Goal: Entertainment & Leisure: Consume media (video, audio)

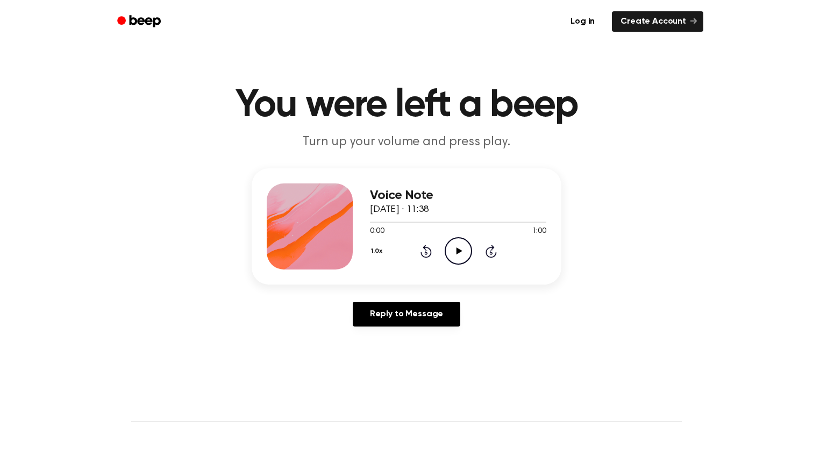
click at [456, 246] on icon "Play Audio" at bounding box center [458, 250] width 27 height 27
click at [492, 250] on icon "Skip 5 seconds" at bounding box center [491, 251] width 12 height 14
click at [451, 252] on icon "Play Audio" at bounding box center [458, 250] width 27 height 27
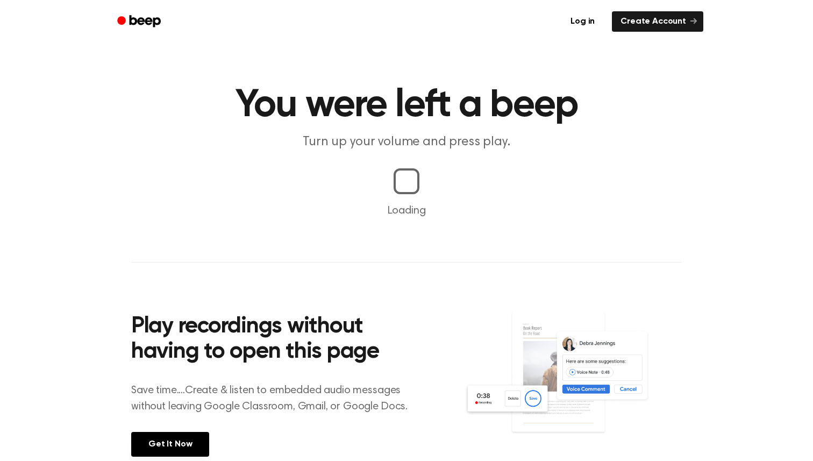
click at [467, 215] on p "Loading" at bounding box center [407, 211] width 788 height 16
click at [453, 189] on main "You were left a beep Turn up your volume and press play. Loading Play recording…" at bounding box center [406, 252] width 813 height 504
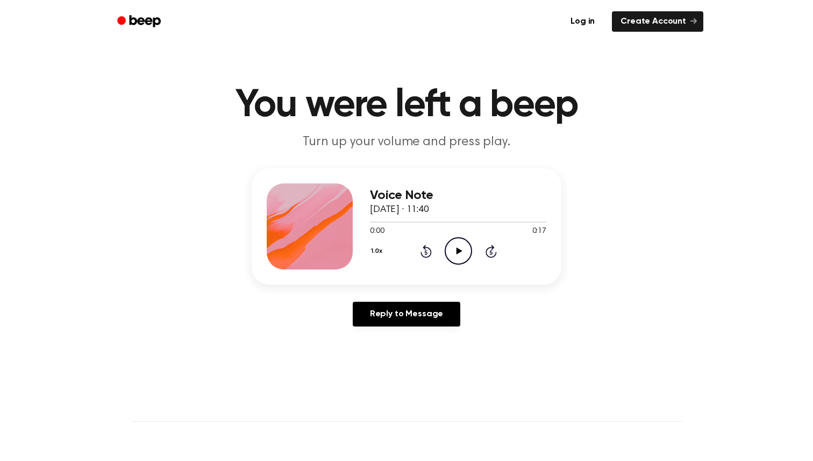
click at [455, 251] on icon "Play Audio" at bounding box center [458, 250] width 27 height 27
click at [456, 250] on icon at bounding box center [458, 250] width 5 height 7
click at [456, 250] on icon "Play Audio" at bounding box center [458, 250] width 27 height 27
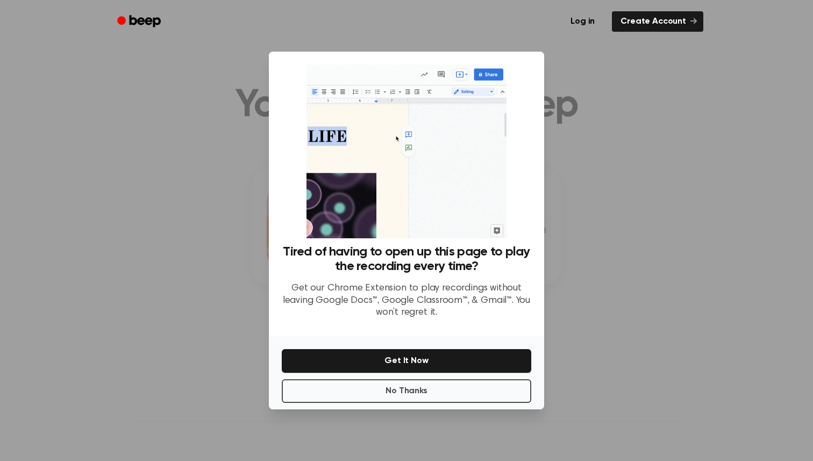
click at [549, 46] on div at bounding box center [406, 230] width 813 height 461
click at [587, 30] on link "Log in" at bounding box center [583, 21] width 46 height 25
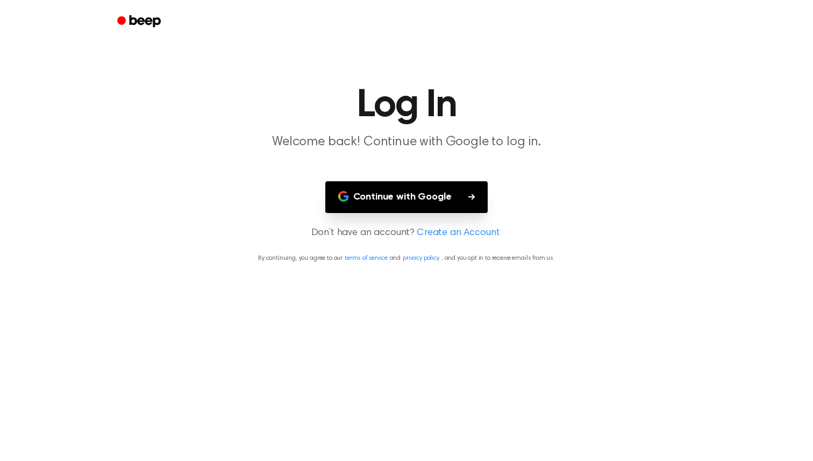
click at [463, 196] on button "Continue with Google" at bounding box center [407, 197] width 163 height 32
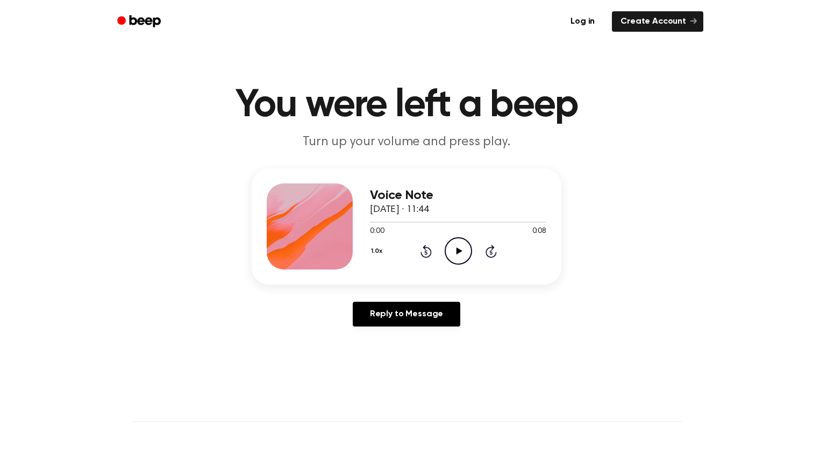
click at [455, 257] on icon "Play Audio" at bounding box center [458, 250] width 27 height 27
click at [455, 266] on div "Voice Note [DATE] · 11:40 0:00 0:13 Your browser does not support the [object O…" at bounding box center [458, 226] width 176 height 86
click at [456, 257] on icon "Play Audio" at bounding box center [458, 250] width 27 height 27
click at [456, 257] on icon "Pause Audio" at bounding box center [458, 250] width 27 height 27
drag, startPoint x: 406, startPoint y: 221, endPoint x: 340, endPoint y: 221, distance: 66.2
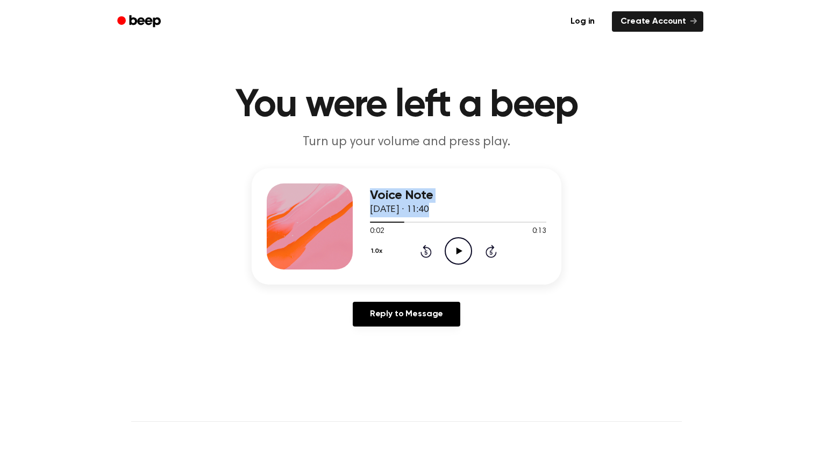
click at [340, 221] on div "Voice Note 9 September 2025 · 11:40 0:02 0:13 Your browser does not support the…" at bounding box center [407, 226] width 310 height 116
click at [419, 210] on span "9 September 2025 · 11:40" at bounding box center [399, 210] width 59 height 10
drag, startPoint x: 402, startPoint y: 221, endPoint x: 360, endPoint y: 221, distance: 42.5
click at [360, 221] on div "Voice Note 9 September 2025 · 11:40 0:02 0:13 Your browser does not support the…" at bounding box center [407, 226] width 310 height 116
drag, startPoint x: 399, startPoint y: 225, endPoint x: 370, endPoint y: 225, distance: 29.6
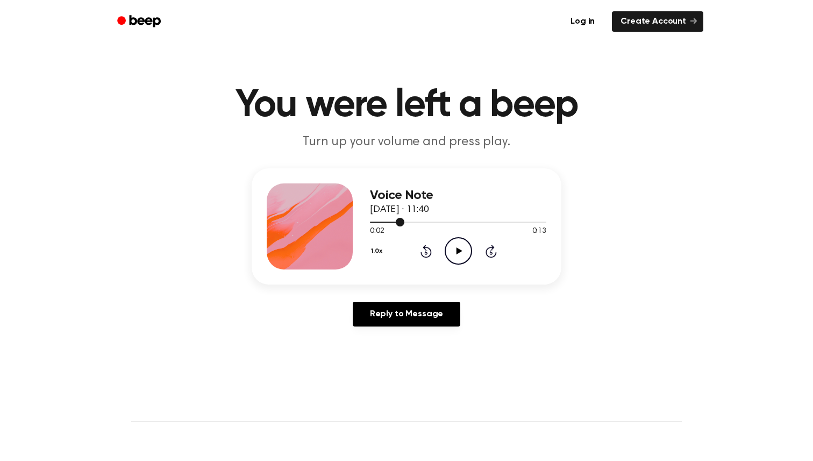
click at [370, 225] on div at bounding box center [458, 221] width 176 height 9
click at [452, 253] on icon "Play Audio" at bounding box center [458, 250] width 27 height 27
click at [457, 255] on icon "Play Audio" at bounding box center [458, 250] width 27 height 27
click at [465, 255] on icon "Play Audio" at bounding box center [458, 250] width 27 height 27
